Goal: Use online tool/utility: Utilize a website feature to perform a specific function

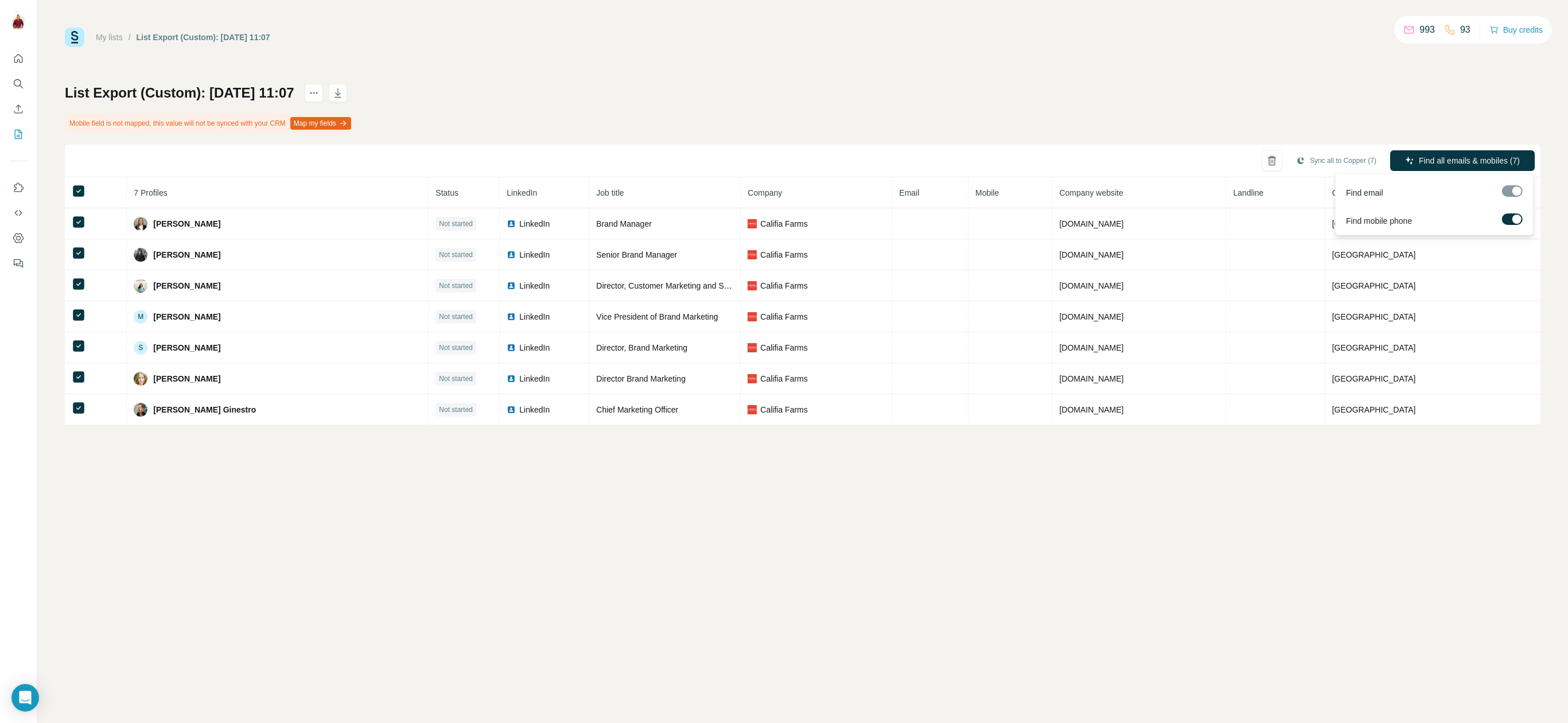
click at [1517, 223] on label at bounding box center [1513, 219] width 21 height 12
click at [1513, 216] on label at bounding box center [1513, 219] width 21 height 12
click at [1493, 159] on span "Find all emails & mobiles (7)" at bounding box center [1469, 160] width 101 height 12
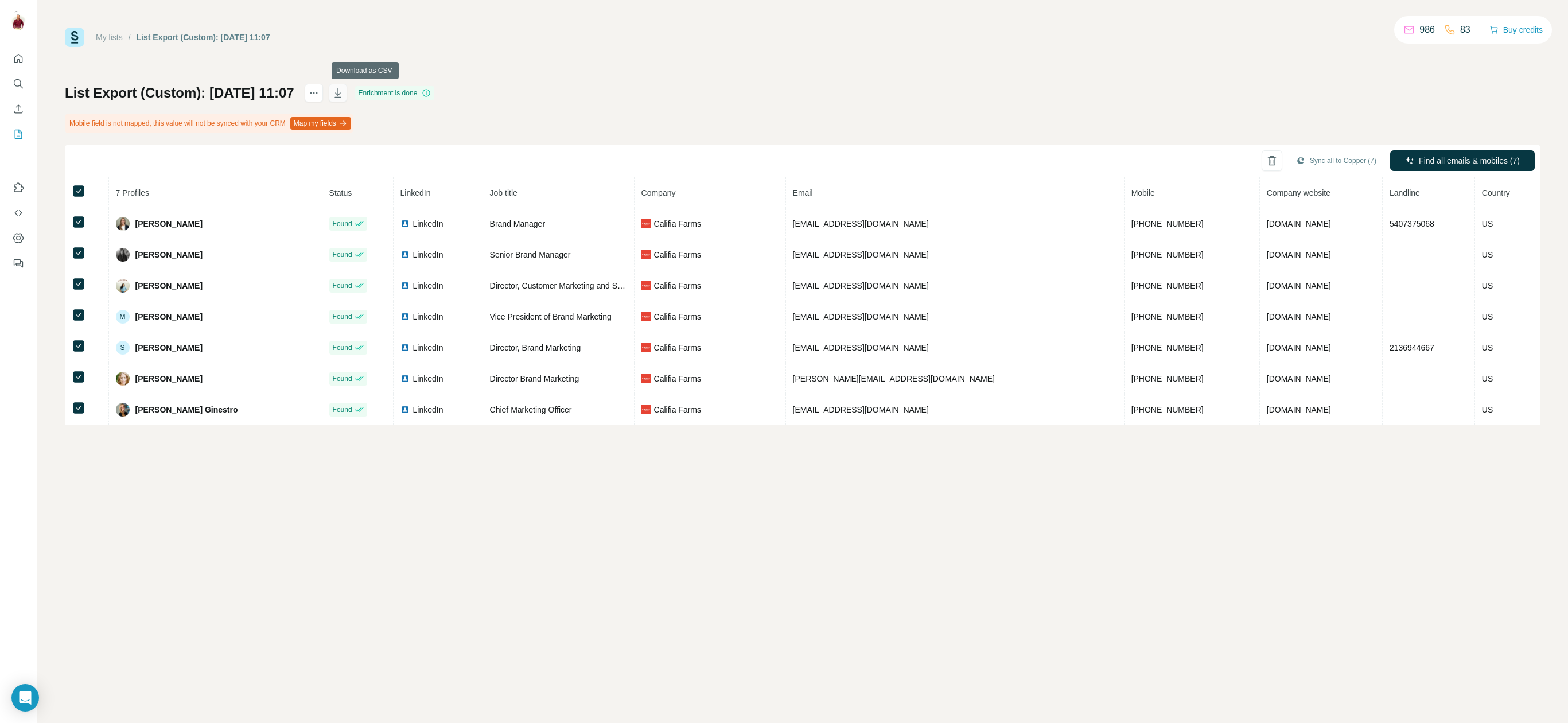
click at [344, 91] on icon "button" at bounding box center [338, 93] width 12 height 12
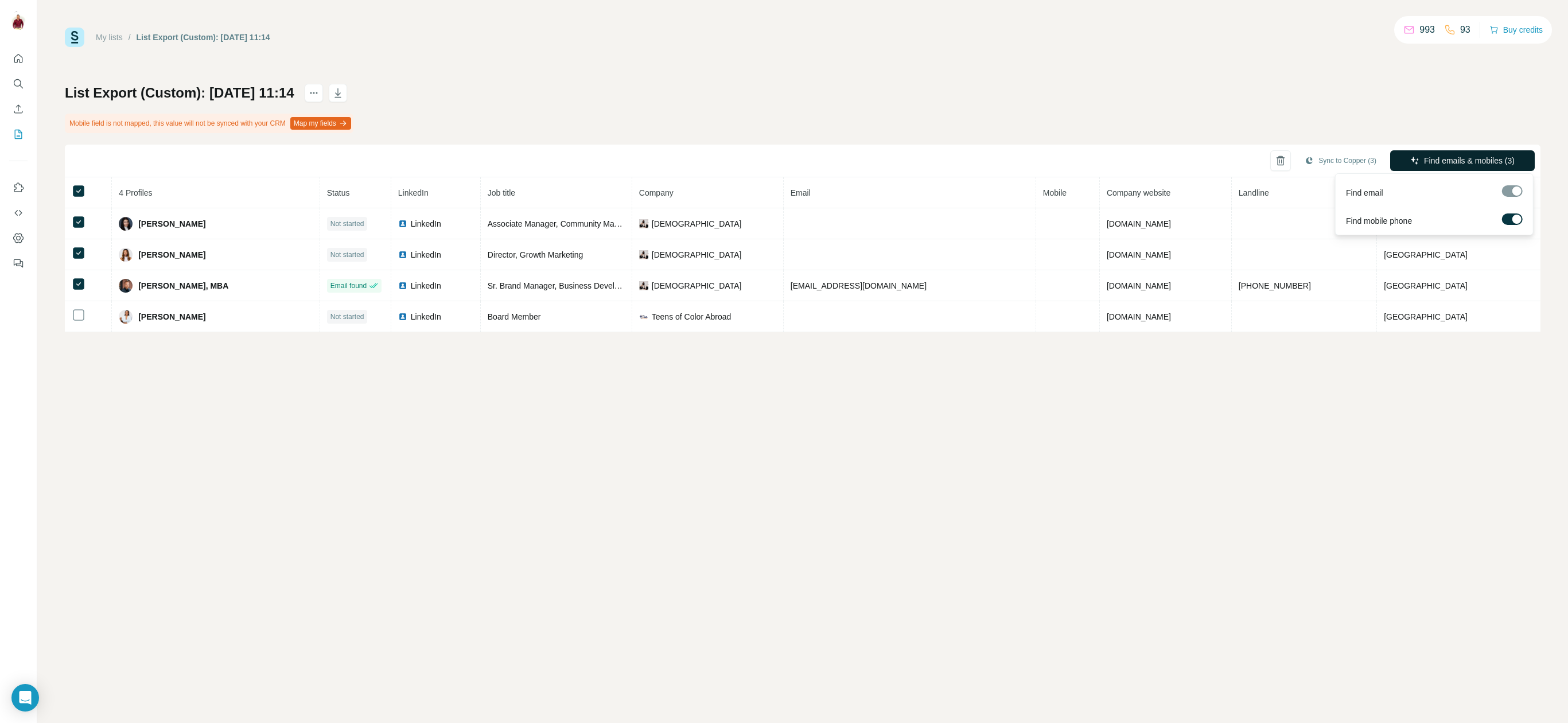
click at [1462, 165] on span "Find emails & mobiles (3)" at bounding box center [1469, 160] width 91 height 12
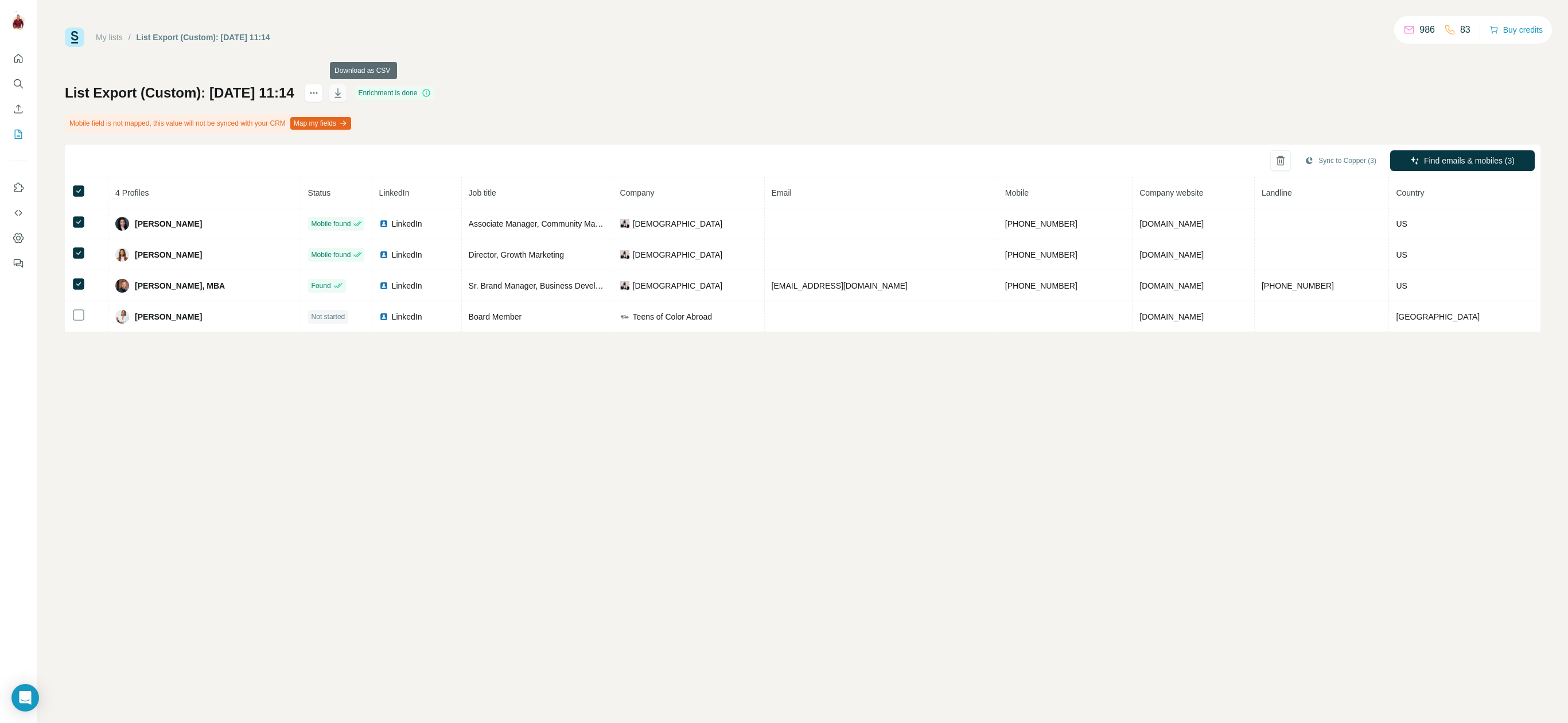
click at [341, 94] on icon "button" at bounding box center [337, 94] width 5 height 4
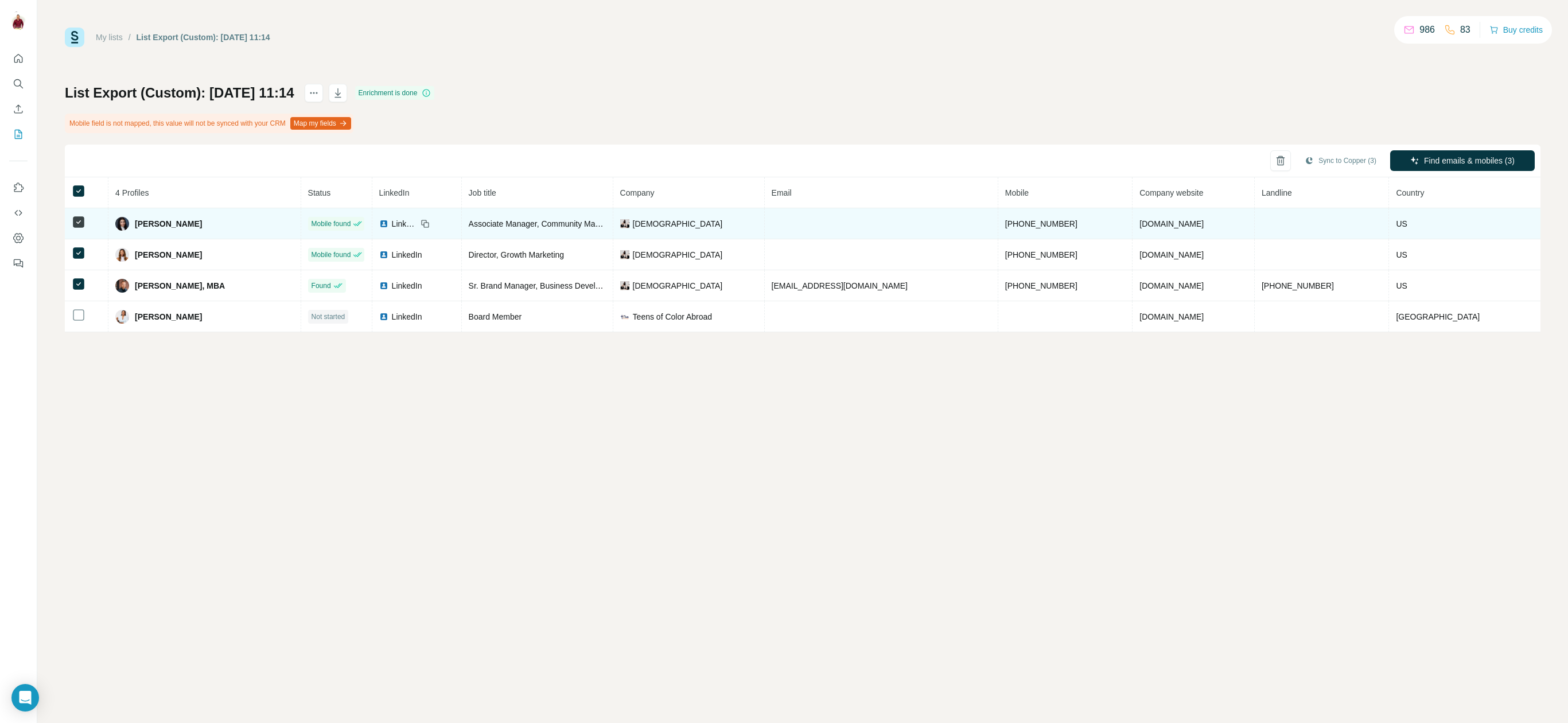
click at [417, 224] on span "LinkedIn" at bounding box center [404, 223] width 25 height 12
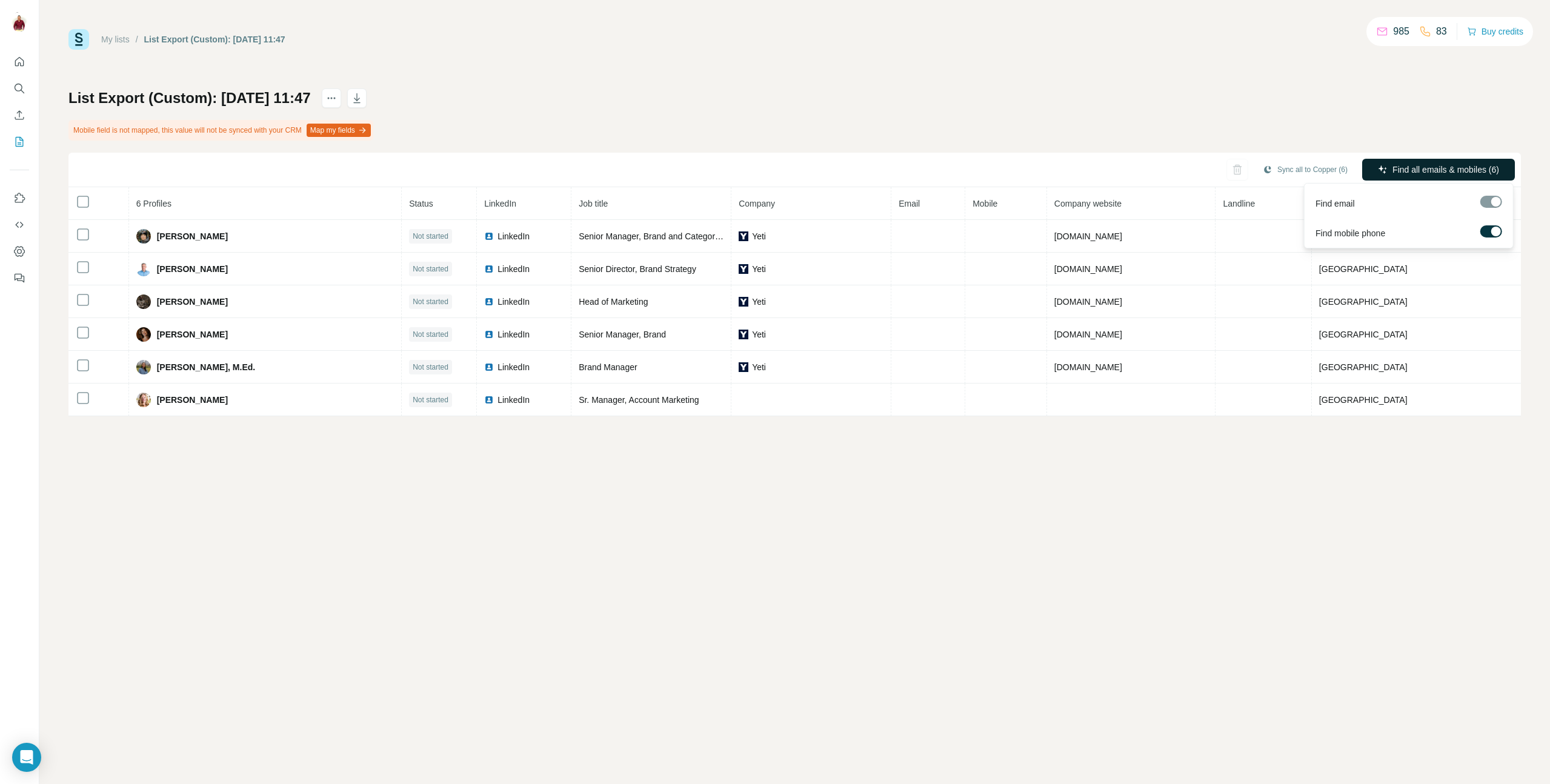
click at [1474, 170] on span "Find all emails & mobiles (6)" at bounding box center [1446, 169] width 107 height 12
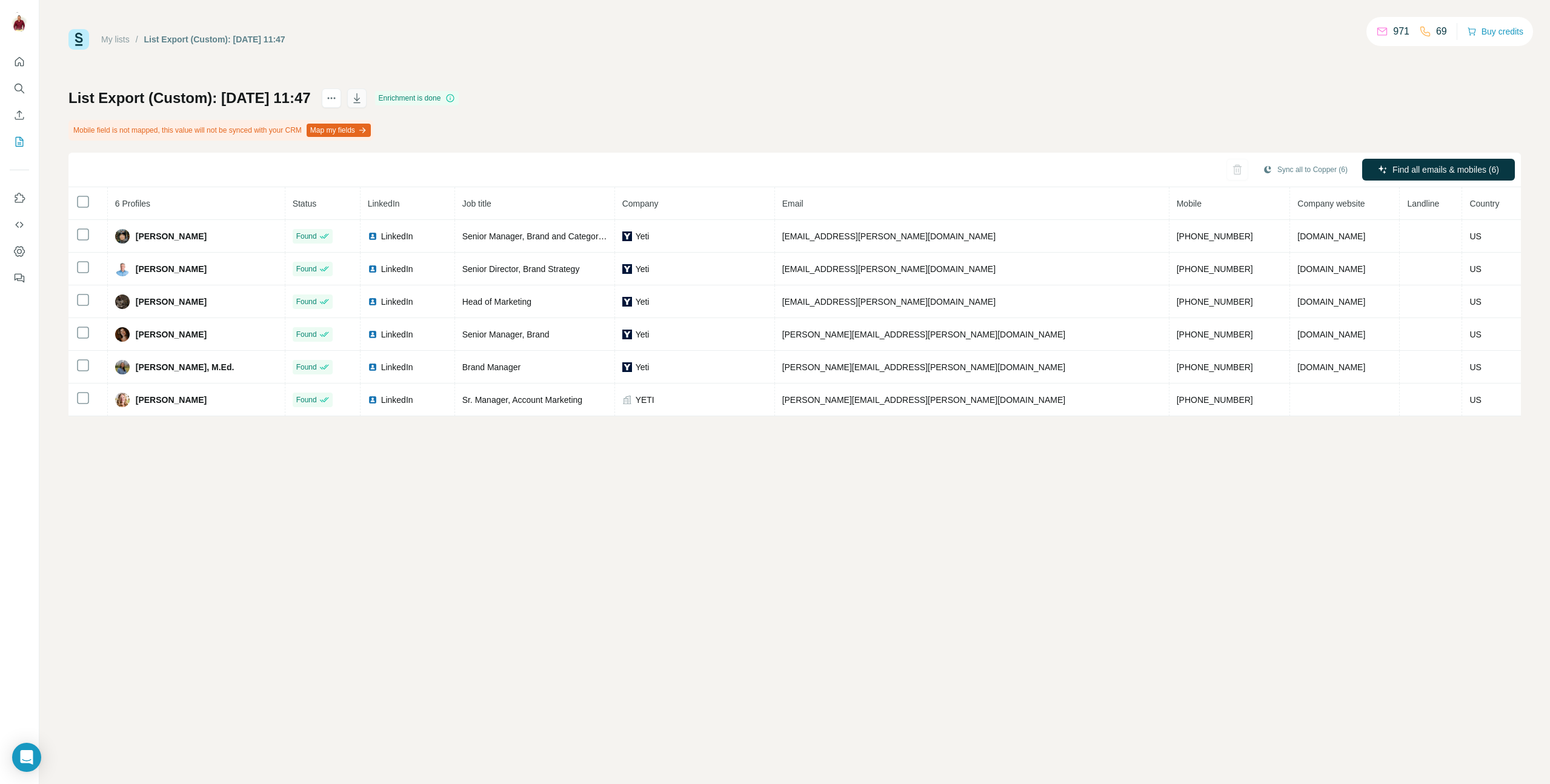
click at [363, 97] on icon "button" at bounding box center [357, 98] width 12 height 12
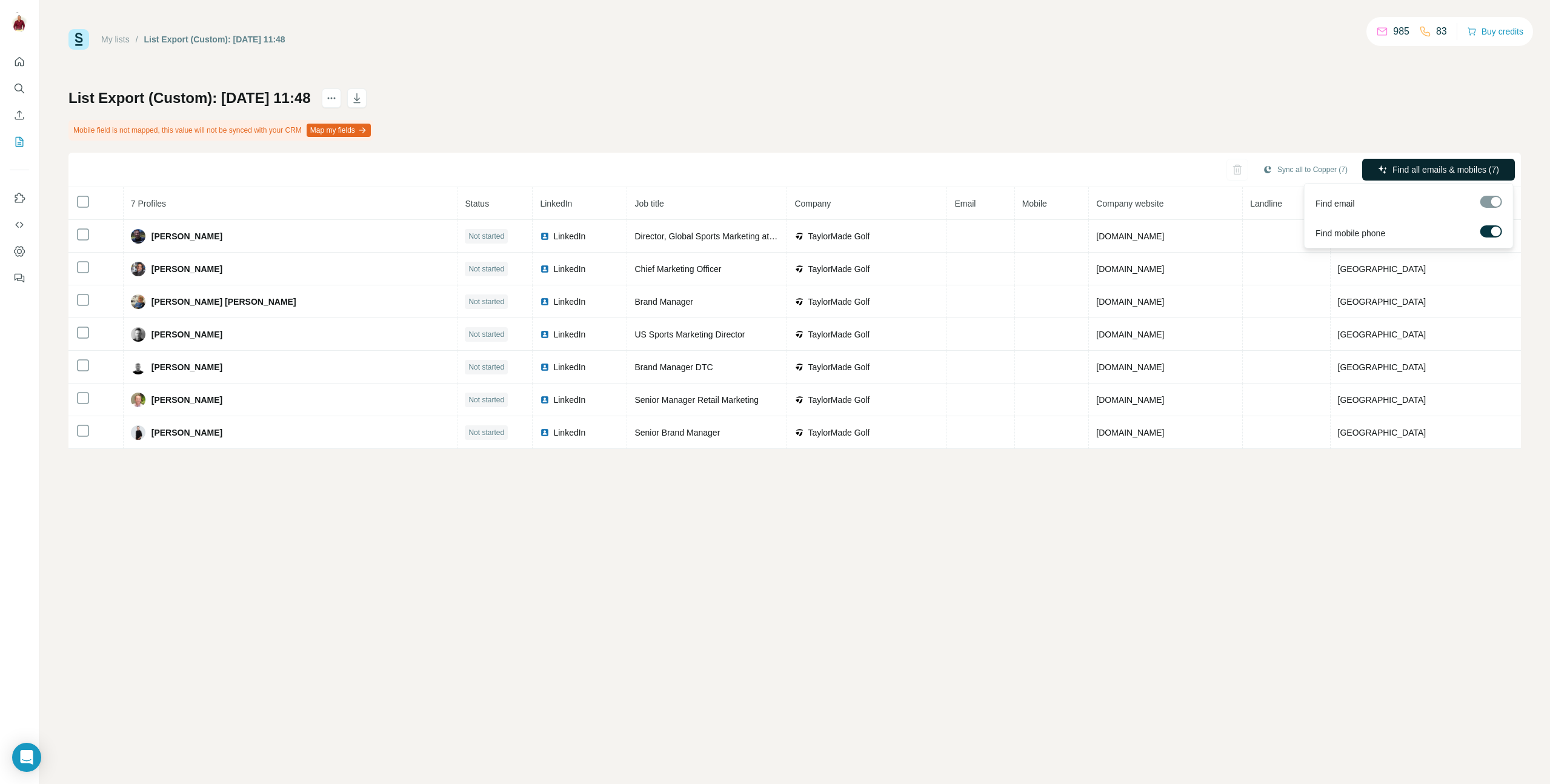
click at [1436, 172] on span "Find all emails & mobiles (7)" at bounding box center [1446, 169] width 107 height 12
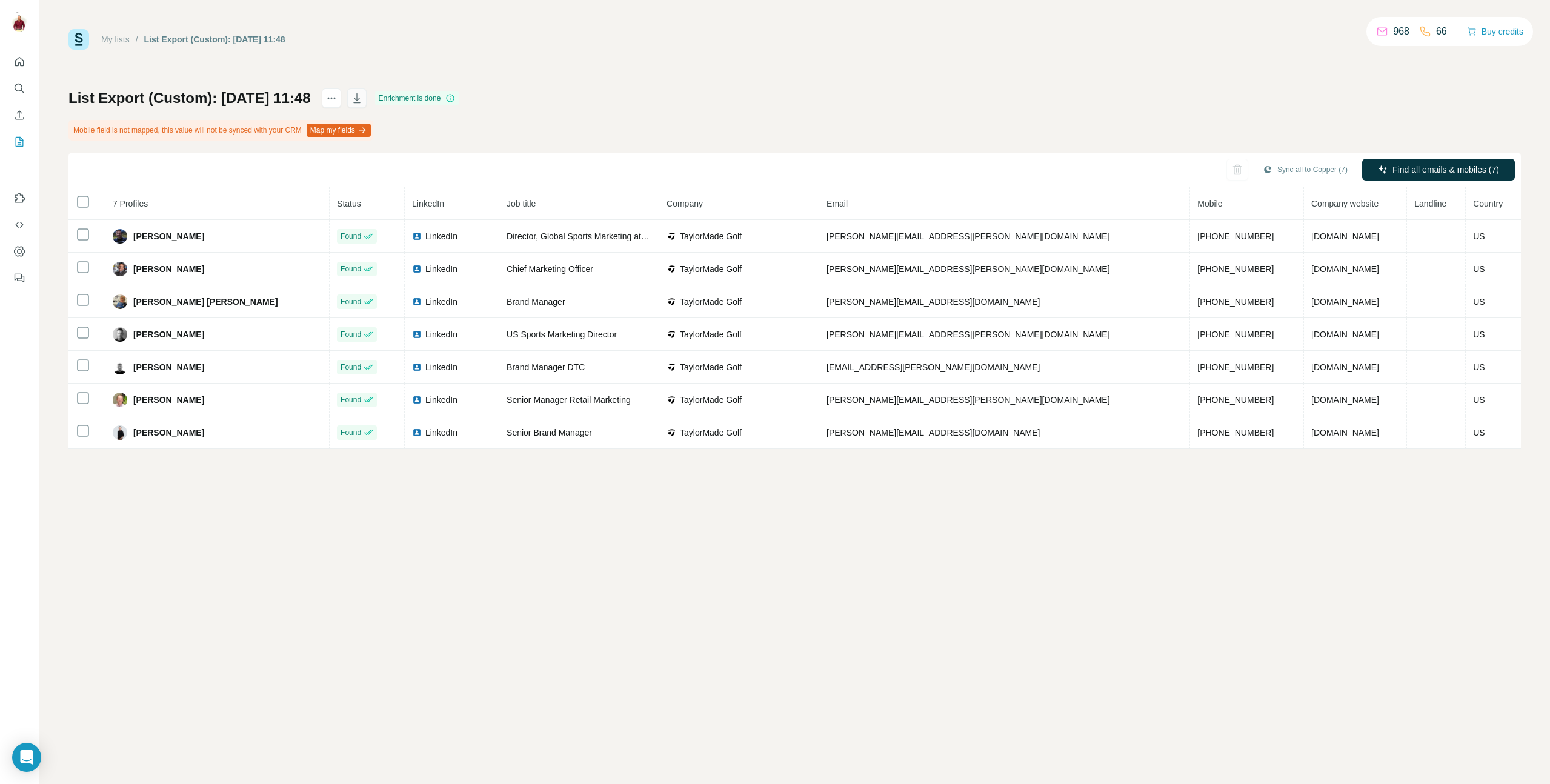
click at [366, 100] on button "button" at bounding box center [357, 98] width 19 height 19
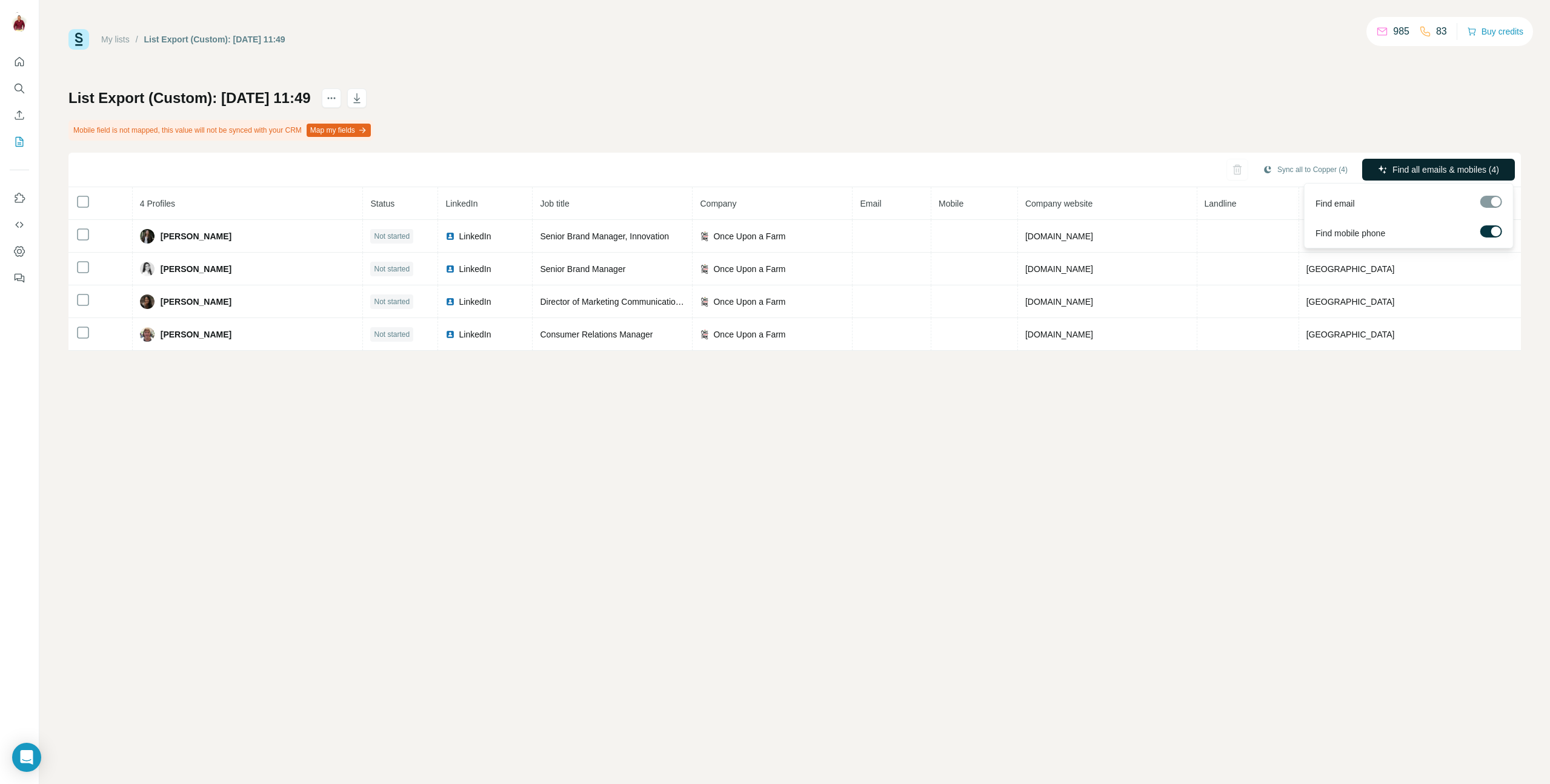
click at [1412, 166] on span "Find all emails & mobiles (4)" at bounding box center [1446, 169] width 107 height 12
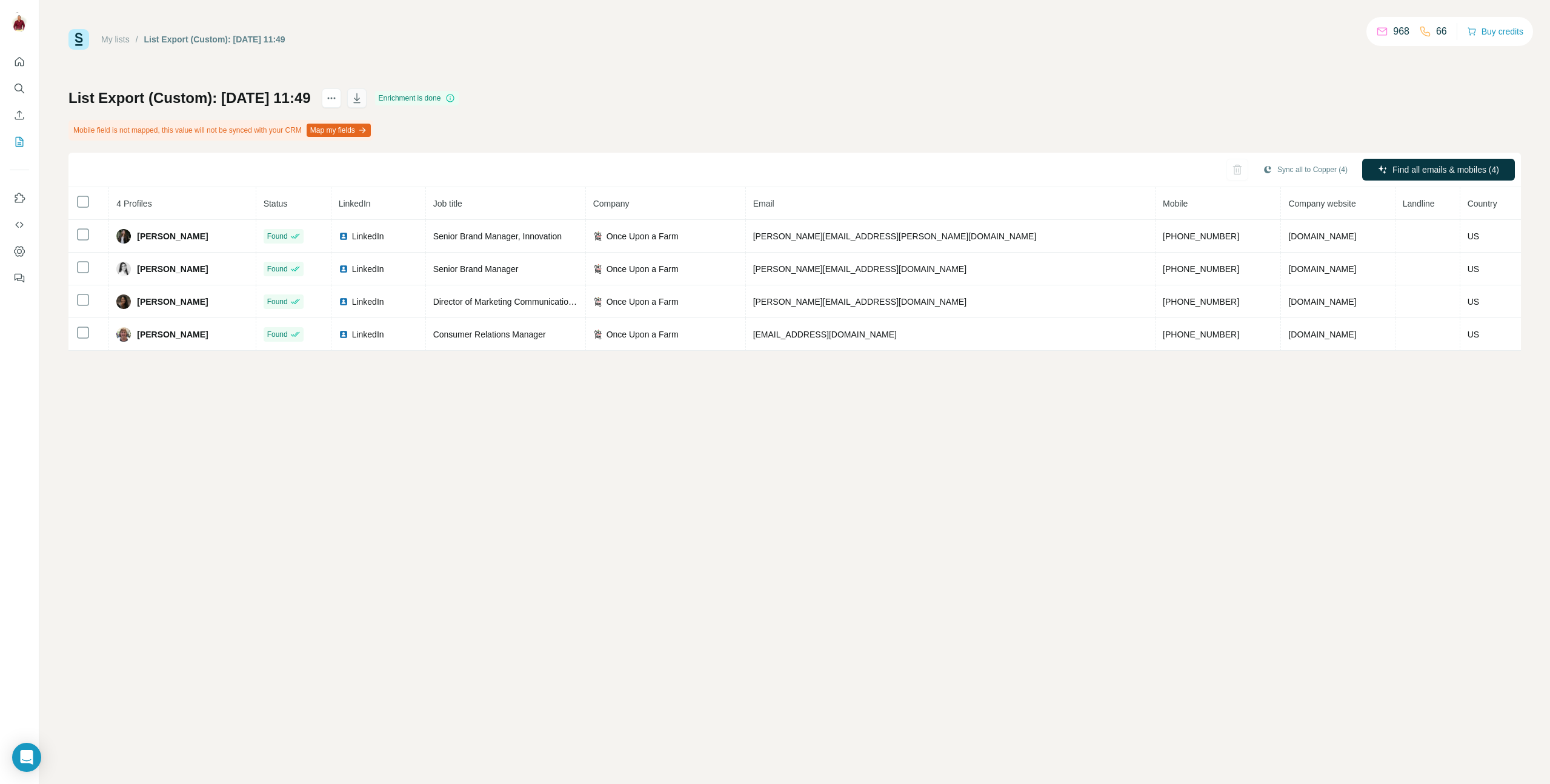
click at [363, 97] on icon "button" at bounding box center [357, 98] width 12 height 12
